Goal: Task Accomplishment & Management: Use online tool/utility

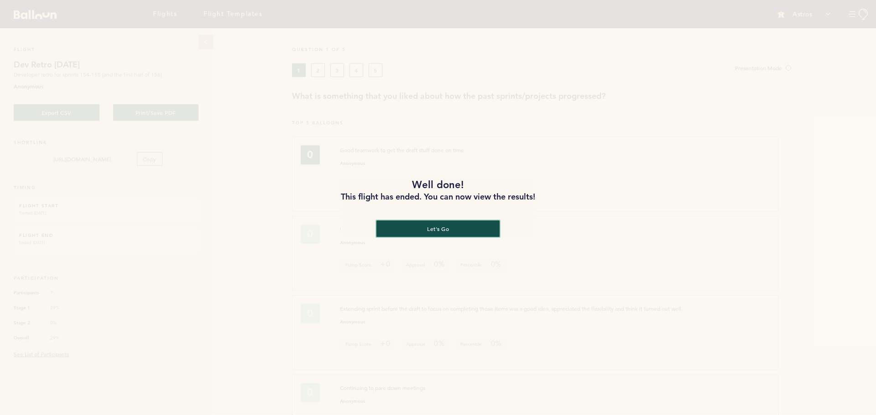
drag, startPoint x: 462, startPoint y: 229, endPoint x: 389, endPoint y: 199, distance: 79.1
click at [461, 230] on button "let's go" at bounding box center [437, 229] width 123 height 16
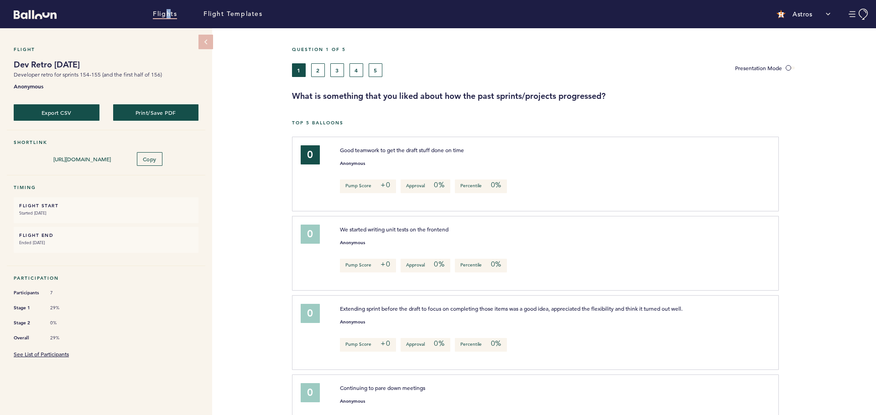
click at [165, 7] on div "Flights Flight Templates" at bounding box center [292, 14] width 584 height 24
click at [165, 11] on link "Flights" at bounding box center [165, 14] width 24 height 10
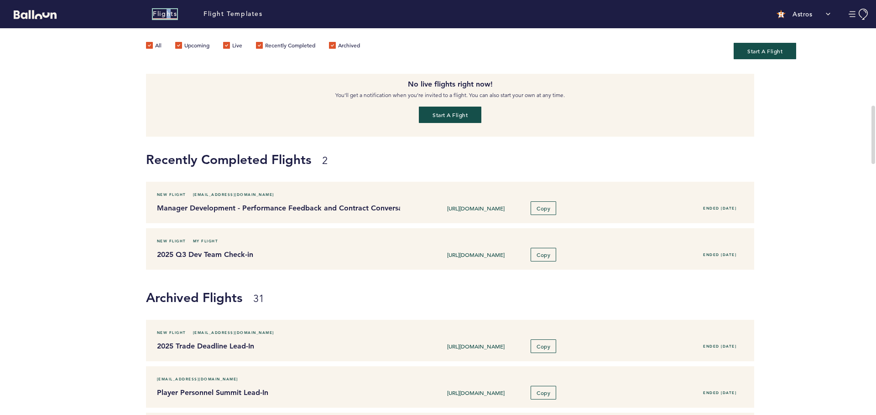
scroll to position [182, 0]
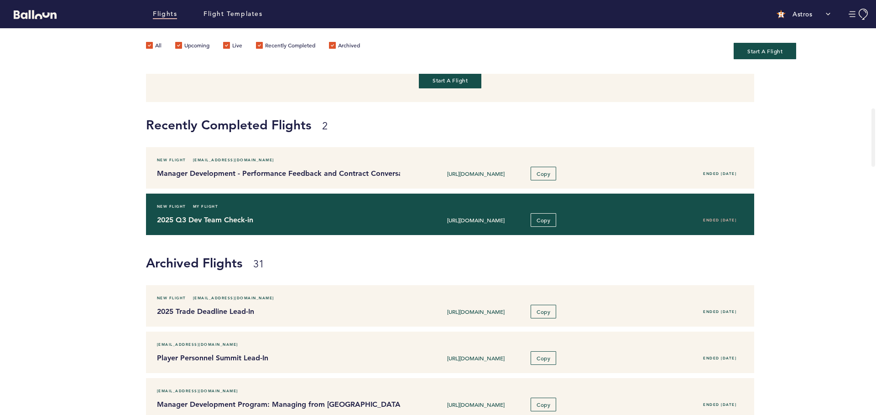
click at [335, 218] on h4 "2025 Q3 Dev Team Check-in" at bounding box center [275, 220] width 236 height 11
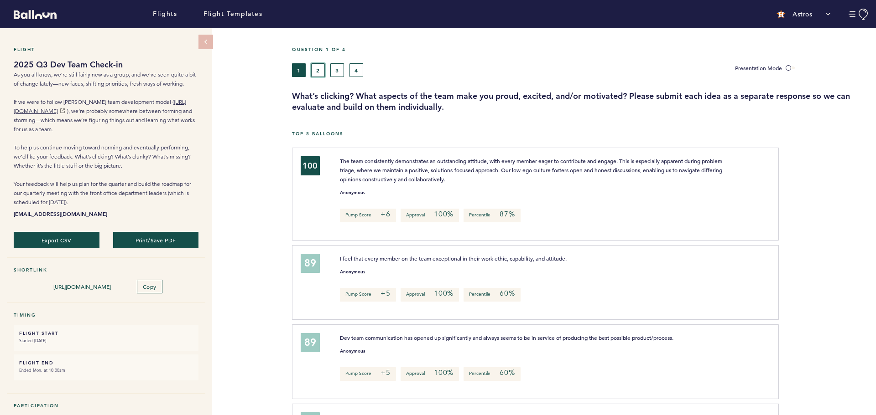
click at [321, 68] on button "2" at bounding box center [318, 70] width 14 height 14
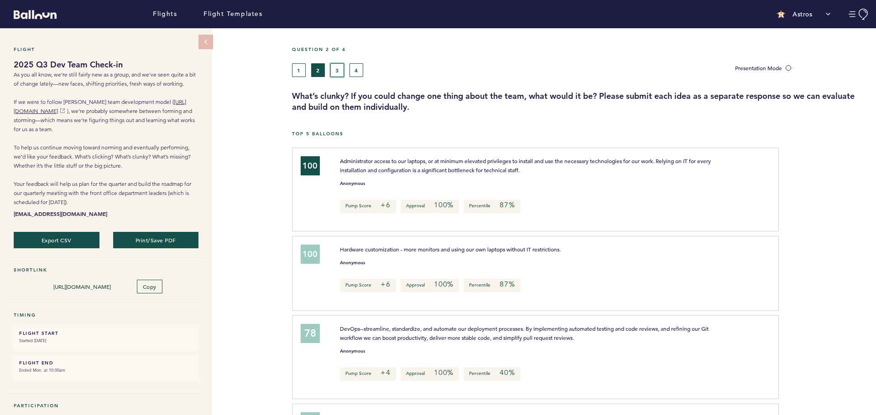
click at [339, 74] on button "3" at bounding box center [337, 70] width 14 height 14
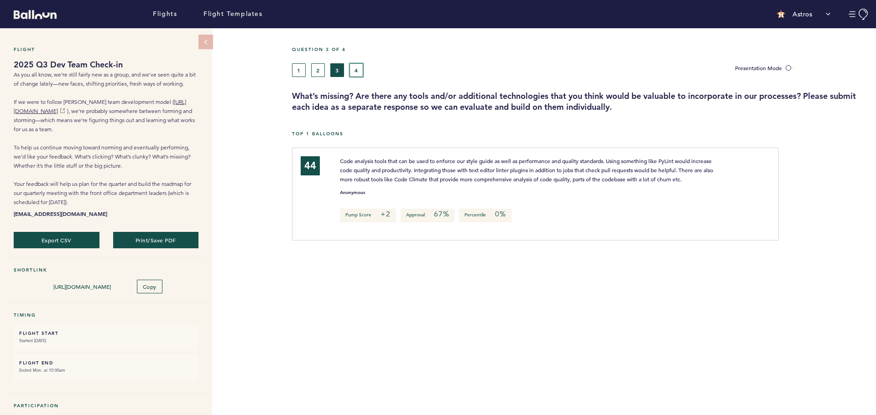
click at [354, 65] on button "4" at bounding box center [356, 70] width 14 height 14
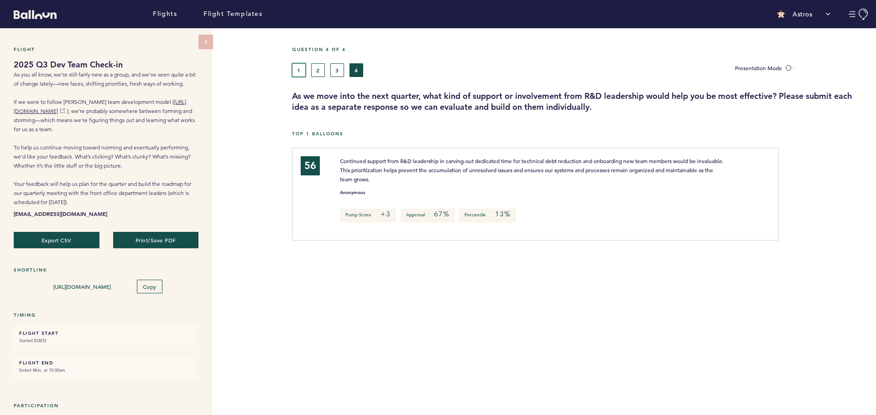
click at [296, 74] on button "1" at bounding box center [299, 70] width 14 height 14
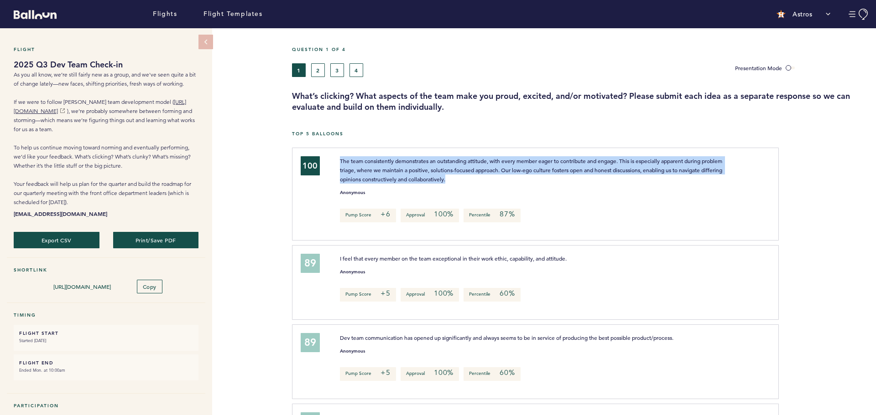
drag, startPoint x: 500, startPoint y: 176, endPoint x: 337, endPoint y: 163, distance: 163.8
click at [337, 163] on div "The team consistently demonstrates an outstanding attitude, with every member e…" at bounding box center [531, 169] width 397 height 27
copy span "The team consistently demonstrates an outstanding attitude, with every member e…"
click at [317, 68] on button "2" at bounding box center [318, 70] width 14 height 14
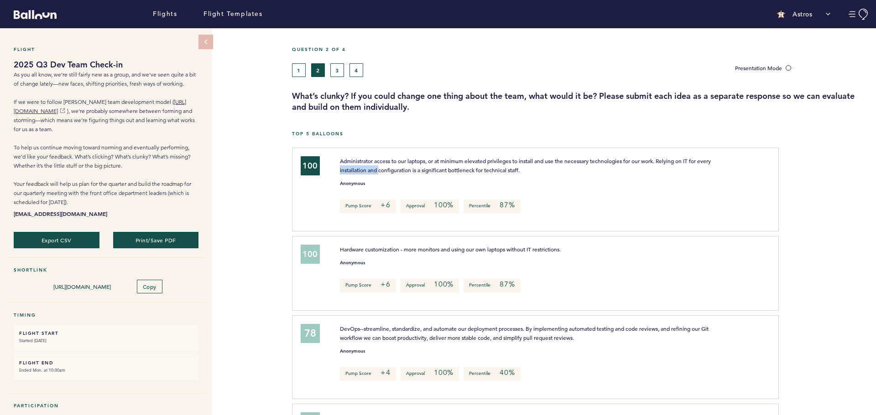
drag, startPoint x: 379, startPoint y: 171, endPoint x: 427, endPoint y: 167, distance: 48.5
click at [334, 168] on div "Administrator access to our laptops, or at minimum elevated privileges to insta…" at bounding box center [531, 165] width 397 height 18
drag, startPoint x: 563, startPoint y: 168, endPoint x: 317, endPoint y: 155, distance: 246.1
click at [317, 156] on div "100 Administrator access to our laptops, or at minimum elevated privileges to i…" at bounding box center [530, 188] width 473 height 64
copy div "Administrator access to our laptops, or at minimum elevated privileges to insta…"
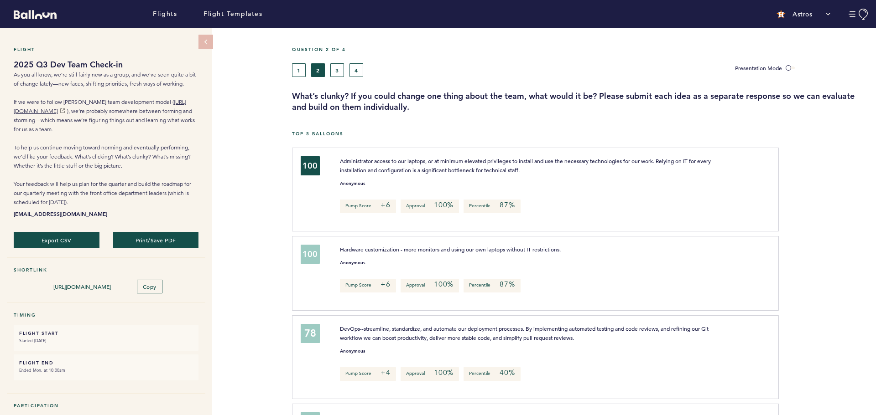
click at [395, 247] on span "Hardware customization - more monitors and using our own laptops without IT res…" at bounding box center [450, 249] width 221 height 7
copy span "Hardware customization - more monitors and using our own laptops without IT res…"
click at [299, 73] on button "1" at bounding box center [299, 70] width 14 height 14
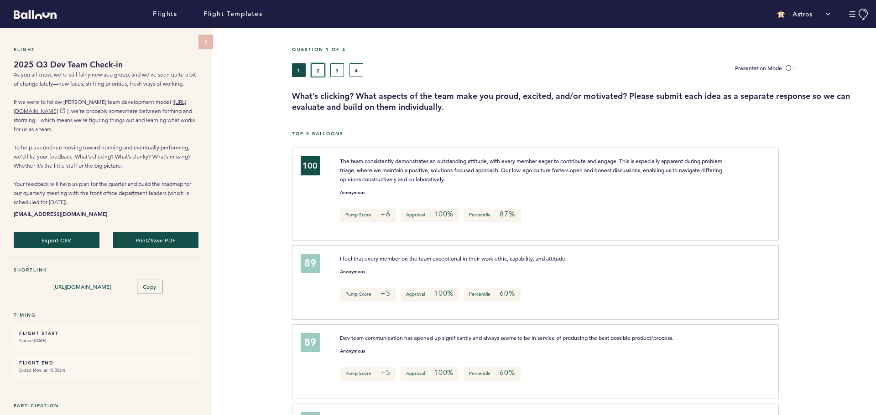
click at [318, 69] on button "2" at bounding box center [318, 70] width 14 height 14
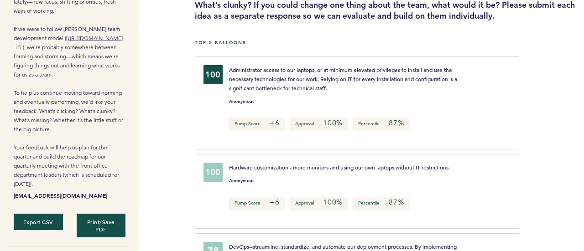
scroll to position [91, 0]
